Goal: Task Accomplishment & Management: Manage account settings

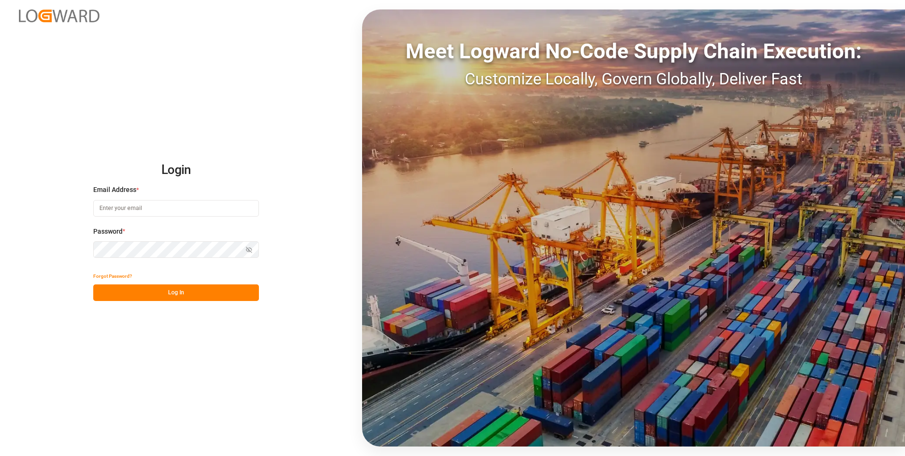
type input "[PERSON_NAME][EMAIL_ADDRESS][PERSON_NAME][DOMAIN_NAME]"
click at [192, 292] on button "Log In" at bounding box center [176, 292] width 166 height 17
